Goal: Task Accomplishment & Management: Use online tool/utility

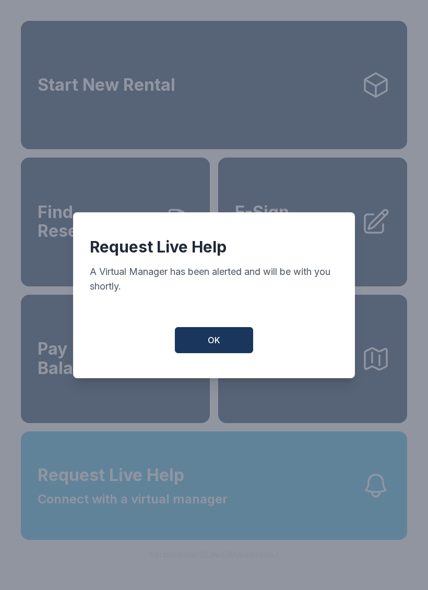
click at [235, 353] on button "OK" at bounding box center [214, 340] width 78 height 26
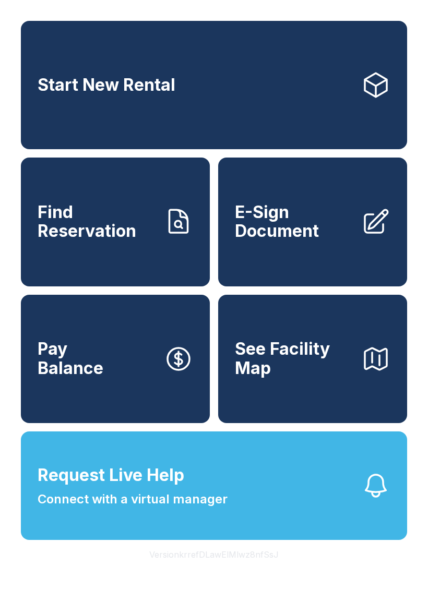
click at [237, 511] on button "Request Live Help Connect with a virtual manager" at bounding box center [214, 485] width 386 height 108
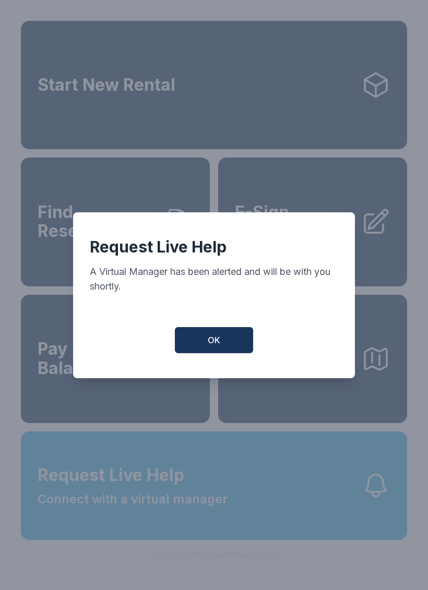
click at [226, 345] on button "OK" at bounding box center [214, 340] width 78 height 26
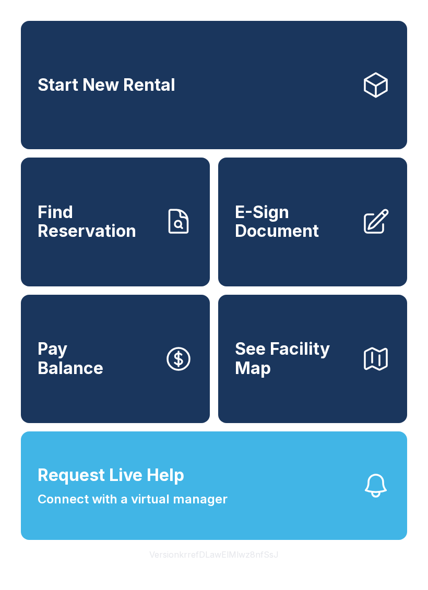
click at [196, 508] on span "Connect with a virtual manager" at bounding box center [133, 499] width 190 height 19
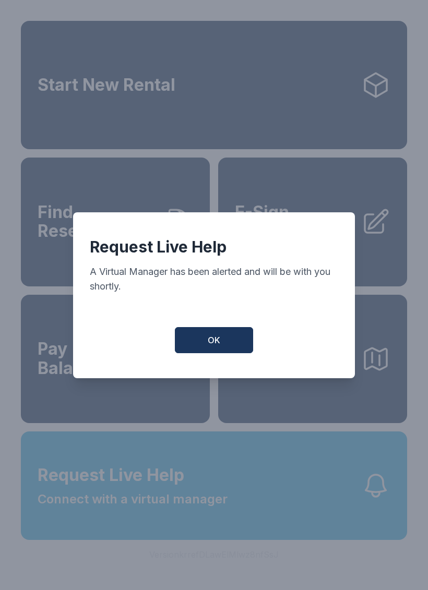
click at [230, 349] on button "OK" at bounding box center [214, 340] width 78 height 26
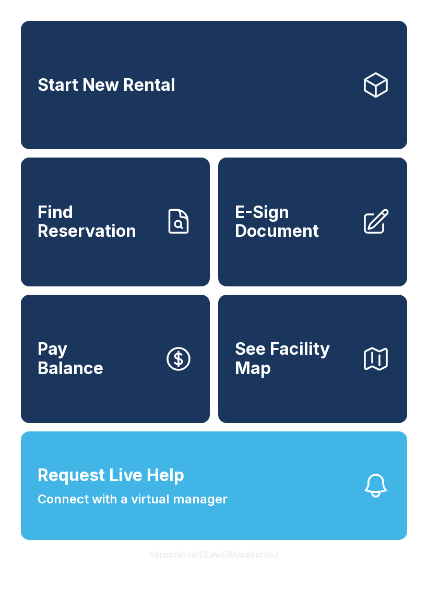
click at [296, 238] on span "E-Sign Document" at bounding box center [294, 222] width 118 height 38
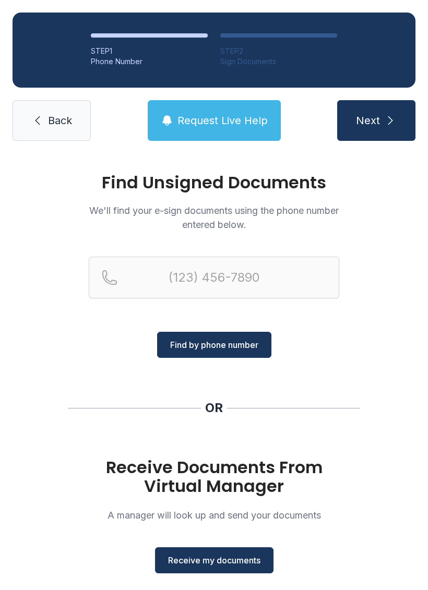
click at [243, 551] on button "Receive my documents" at bounding box center [214, 560] width 118 height 26
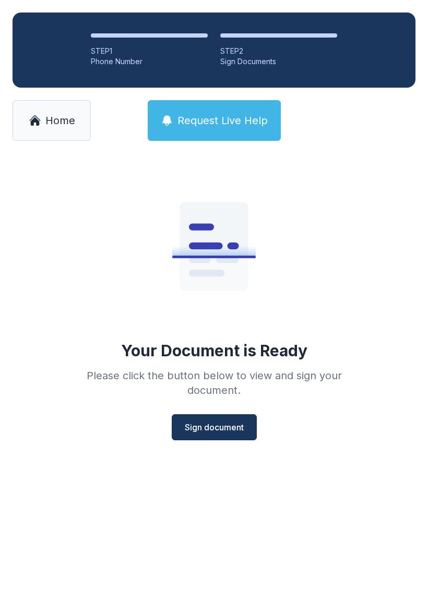
click at [240, 421] on span "Sign document" at bounding box center [214, 427] width 59 height 13
